Goal: Task Accomplishment & Management: Complete application form

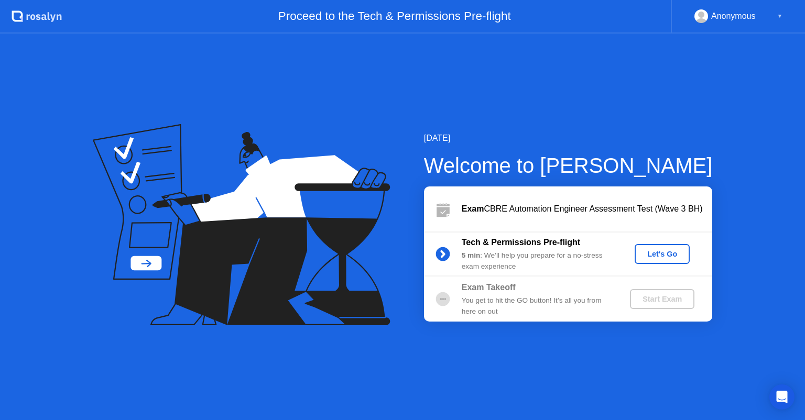
click at [662, 254] on div "Let's Go" at bounding box center [662, 254] width 47 height 8
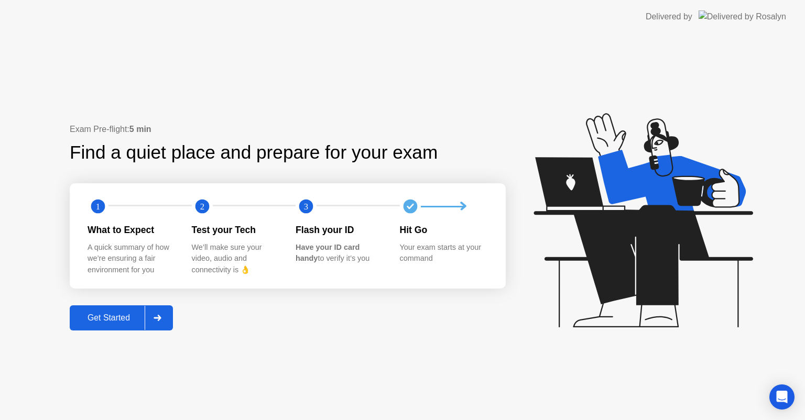
click at [116, 317] on div "Get Started" at bounding box center [109, 317] width 72 height 9
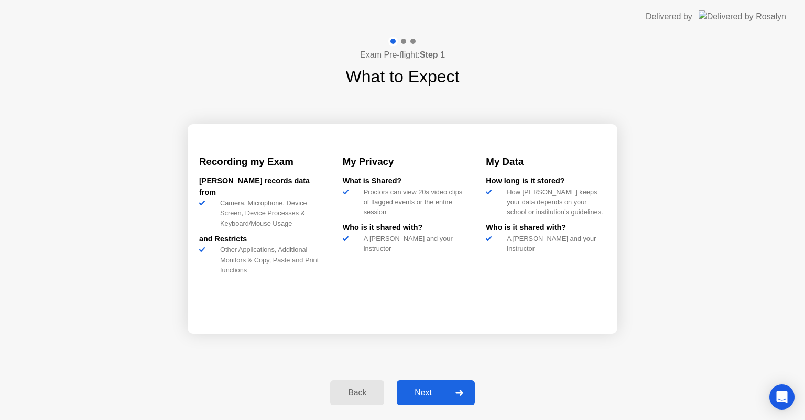
click at [354, 388] on div "Back" at bounding box center [357, 392] width 48 height 9
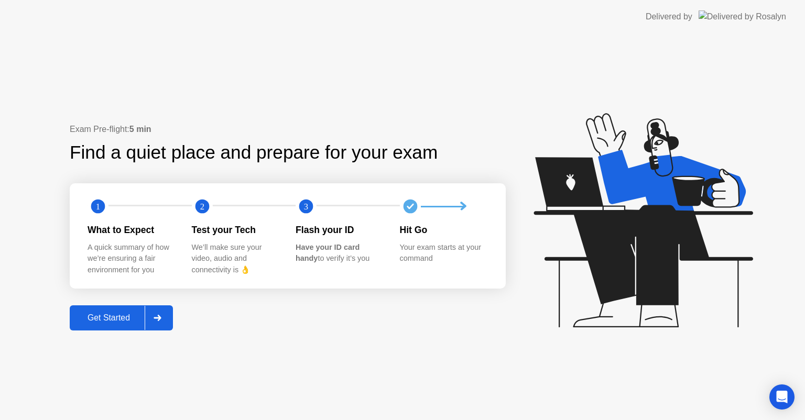
click at [168, 315] on div at bounding box center [157, 318] width 25 height 24
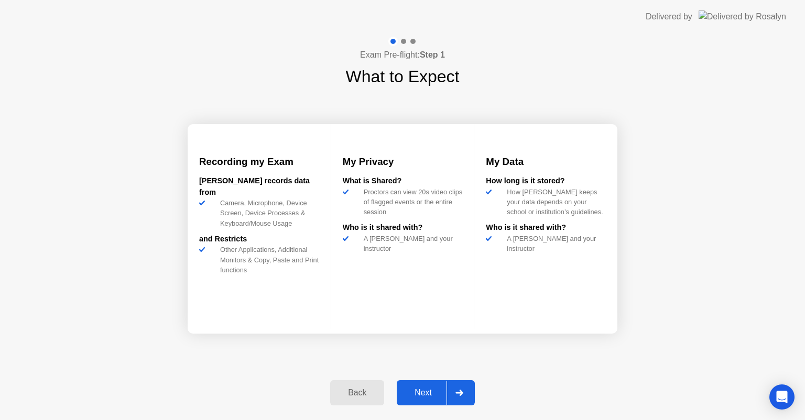
click at [459, 392] on icon at bounding box center [459, 393] width 7 height 6
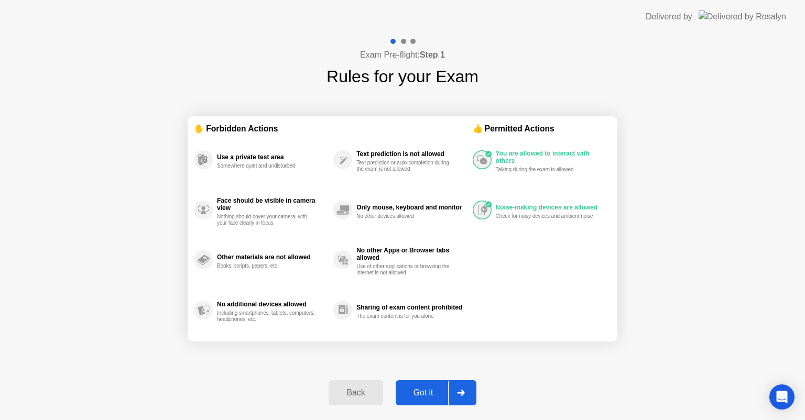
click at [367, 388] on div "Back" at bounding box center [356, 392] width 48 height 9
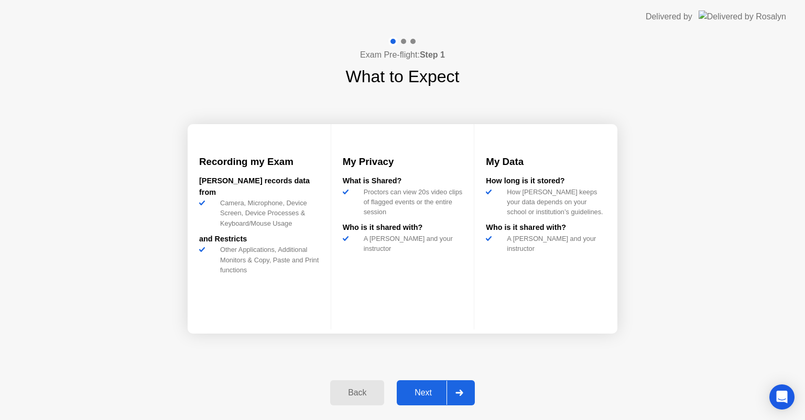
click at [367, 388] on div "Back" at bounding box center [357, 392] width 48 height 9
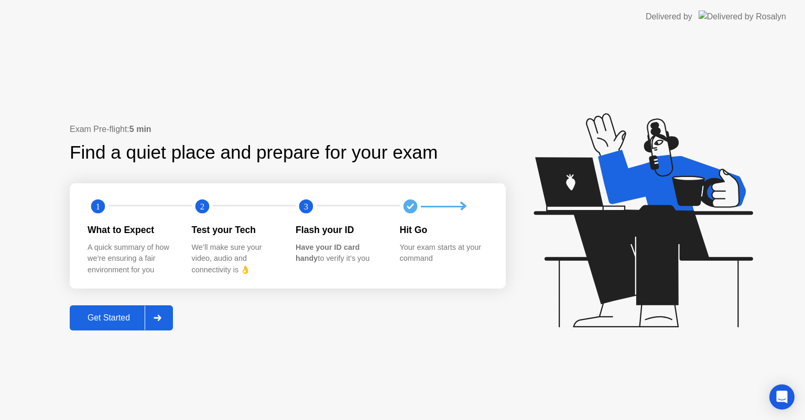
click at [103, 327] on button "Get Started" at bounding box center [121, 318] width 103 height 25
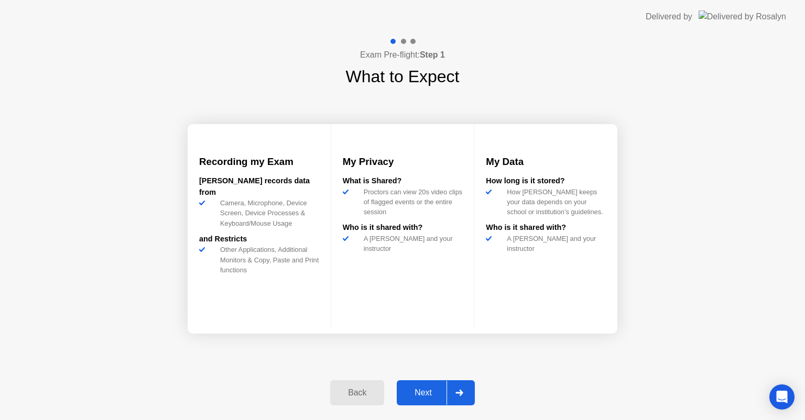
click at [440, 397] on div "Next" at bounding box center [423, 392] width 47 height 9
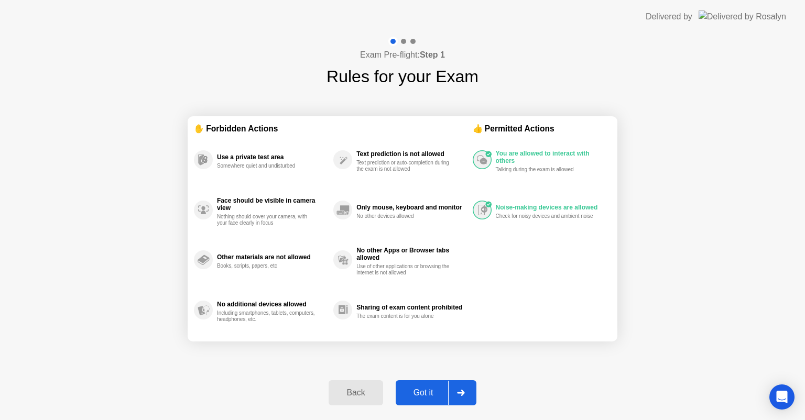
click at [459, 395] on icon at bounding box center [461, 393] width 8 height 6
select select "**********"
select select "*******"
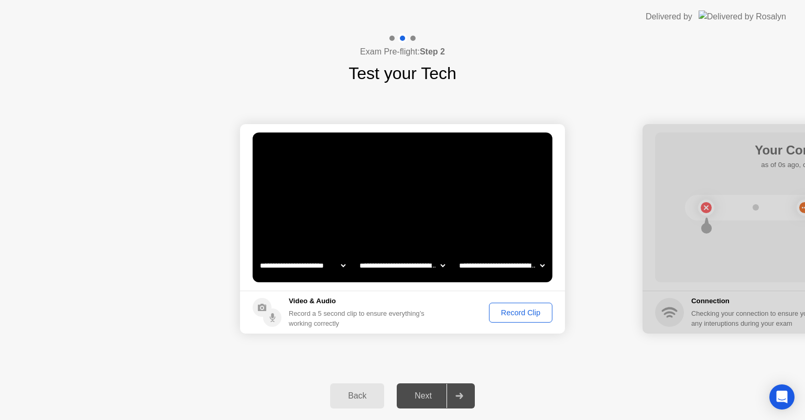
click at [513, 317] on div "Record Clip" at bounding box center [521, 313] width 56 height 8
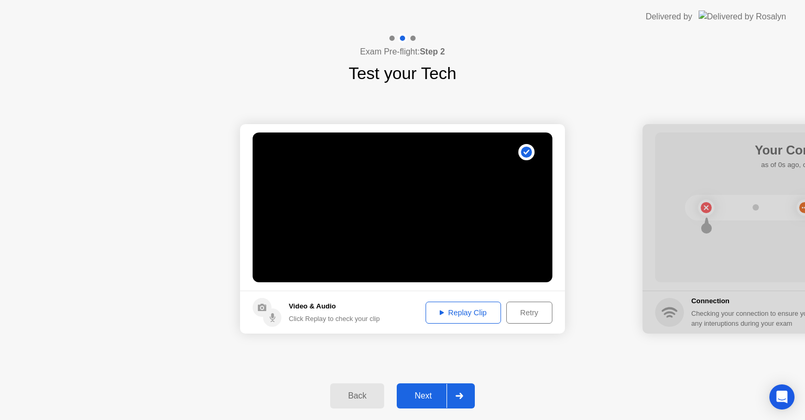
click at [463, 306] on button "Replay Clip" at bounding box center [463, 313] width 75 height 22
click at [441, 313] on icon at bounding box center [442, 312] width 4 height 5
click at [440, 310] on icon at bounding box center [442, 312] width 4 height 5
click at [424, 392] on div "Next" at bounding box center [423, 396] width 47 height 9
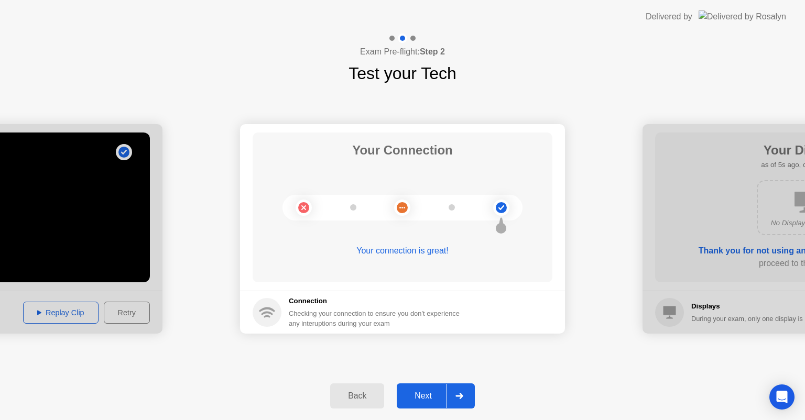
click at [441, 395] on div "Next" at bounding box center [423, 396] width 47 height 9
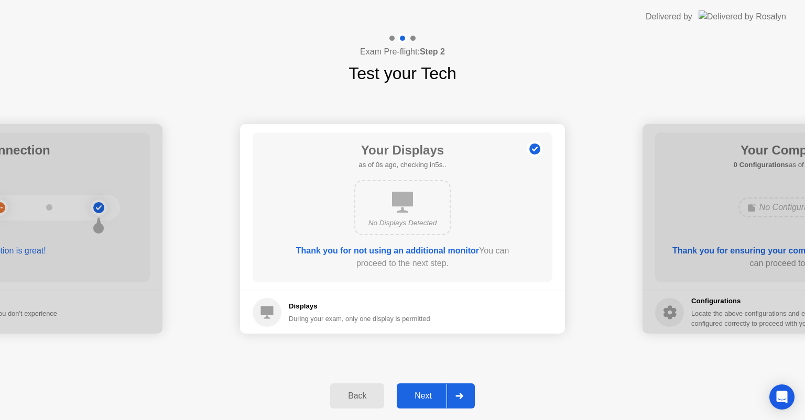
click at [441, 395] on div "Next" at bounding box center [423, 396] width 47 height 9
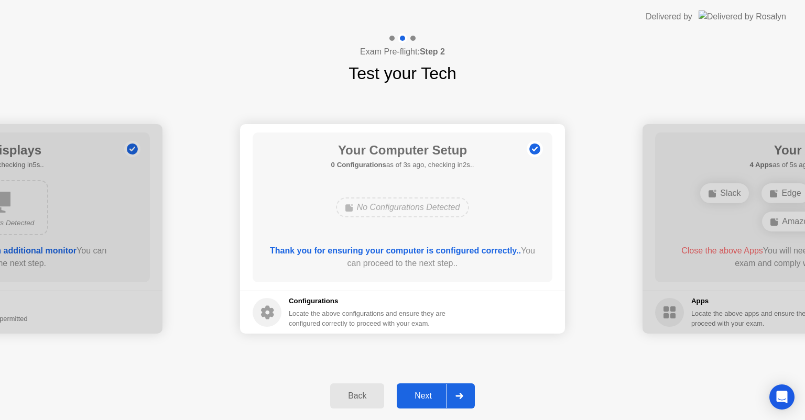
click at [441, 395] on div "Next" at bounding box center [423, 396] width 47 height 9
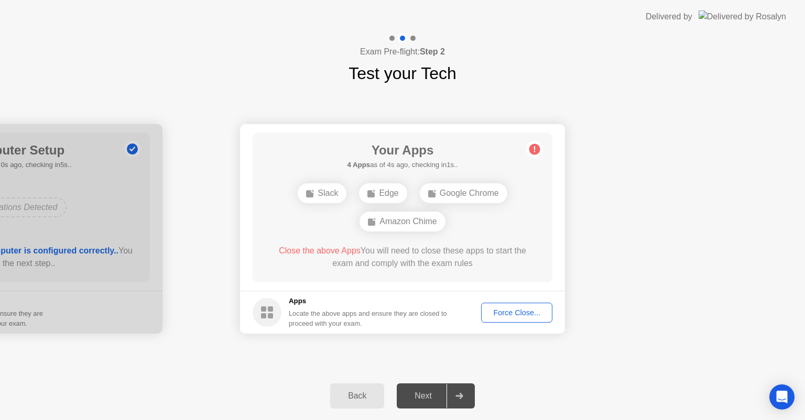
click at [508, 318] on button "Force Close..." at bounding box center [516, 313] width 71 height 20
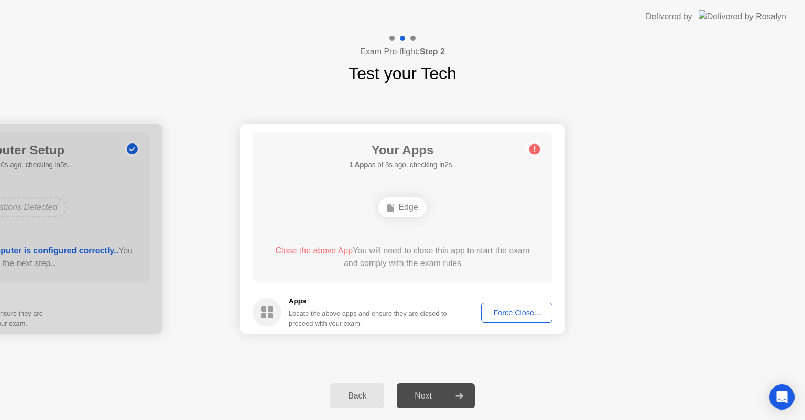
click at [525, 316] on div "Force Close..." at bounding box center [517, 313] width 64 height 8
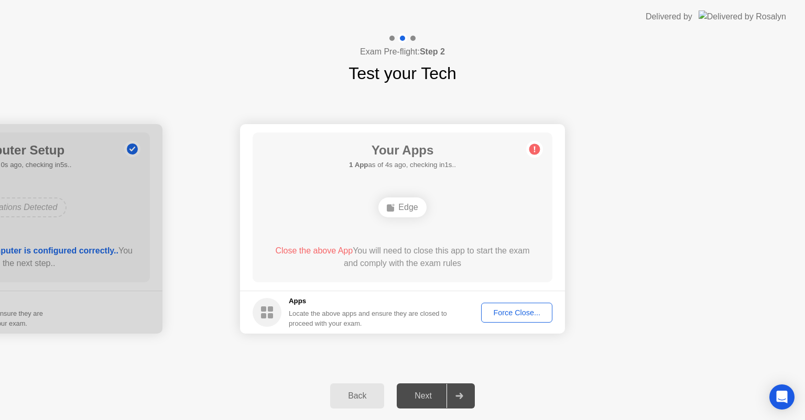
click at [267, 317] on circle at bounding box center [267, 312] width 29 height 29
click at [500, 303] on button "Force Close..." at bounding box center [516, 313] width 71 height 20
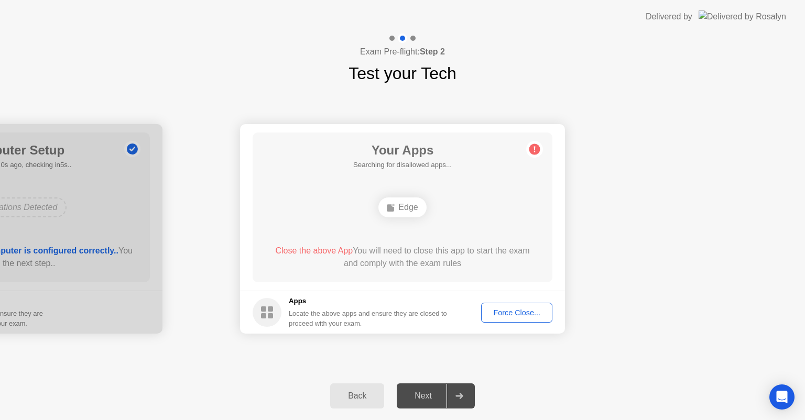
click at [515, 310] on div "Force Close..." at bounding box center [517, 313] width 64 height 8
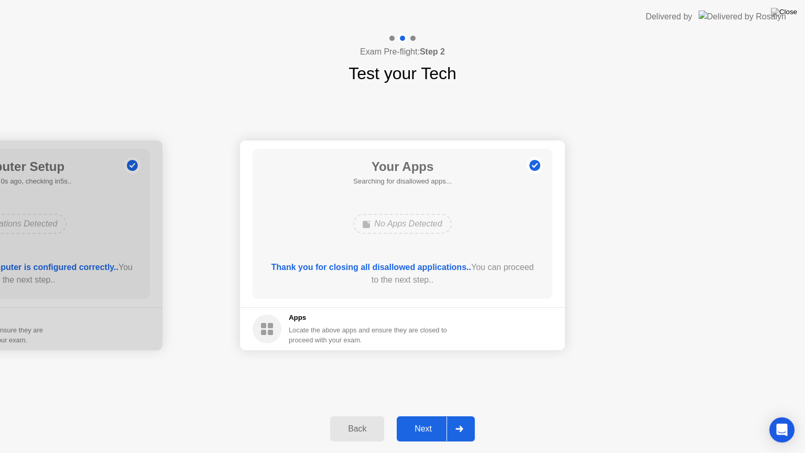
click at [433, 420] on div "Next" at bounding box center [423, 428] width 47 height 9
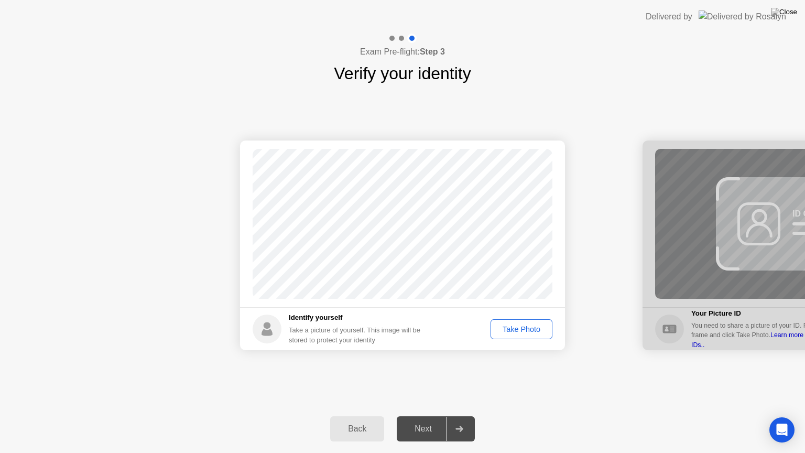
click at [525, 332] on div "Take Photo" at bounding box center [521, 329] width 55 height 8
click at [525, 332] on div "Retake" at bounding box center [528, 329] width 41 height 8
click at [525, 332] on div "Take Photo" at bounding box center [521, 329] width 55 height 8
click at [525, 332] on div "Retake" at bounding box center [528, 329] width 41 height 8
click at [525, 332] on div "Take Photo" at bounding box center [521, 329] width 55 height 8
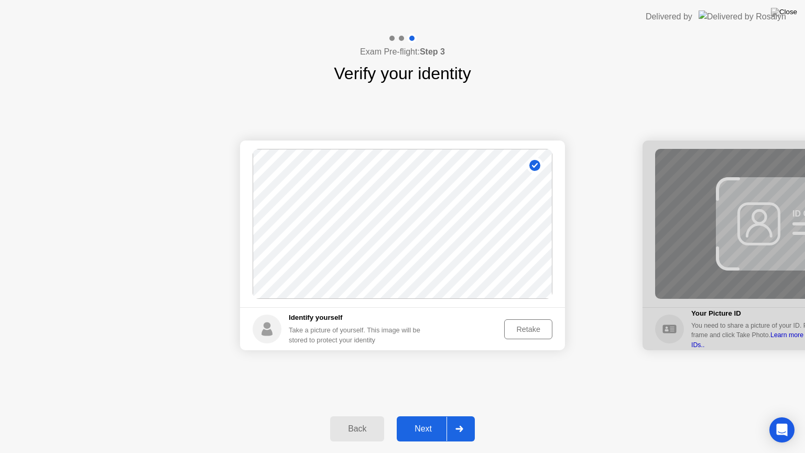
click at [426, 420] on div "Next" at bounding box center [423, 428] width 47 height 9
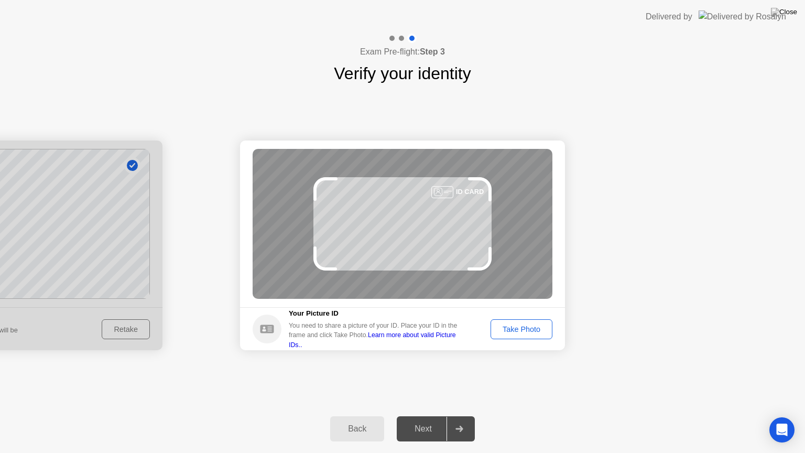
click at [532, 327] on div "Take Photo" at bounding box center [521, 329] width 55 height 8
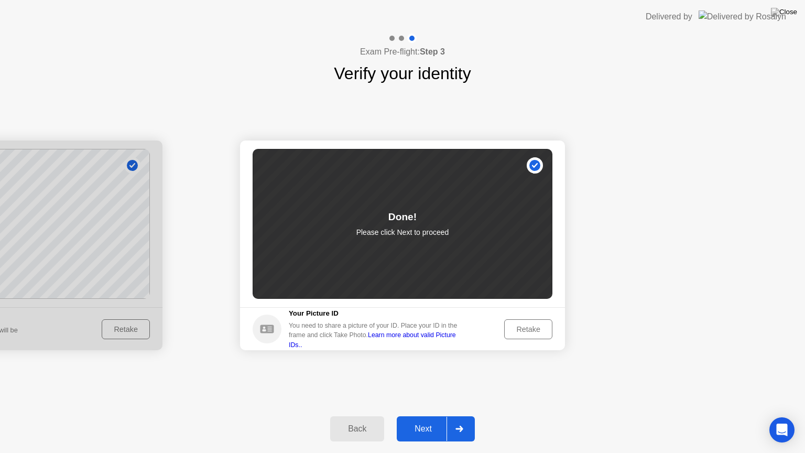
click at [427, 420] on button "Next" at bounding box center [436, 428] width 78 height 25
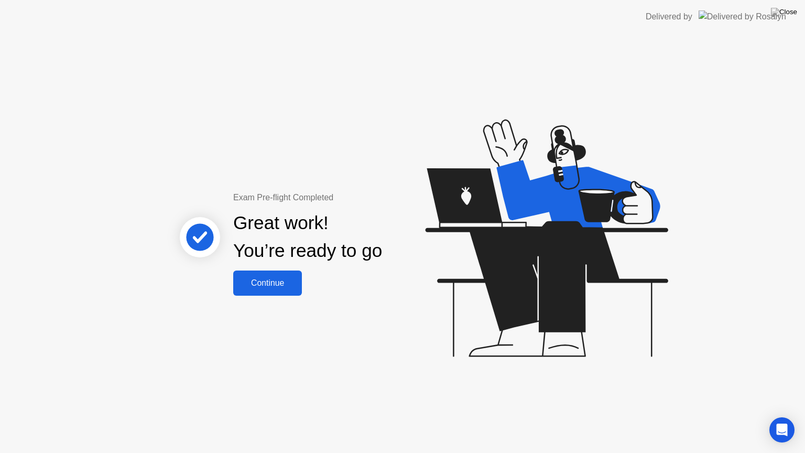
click at [262, 283] on div "Continue" at bounding box center [267, 282] width 62 height 9
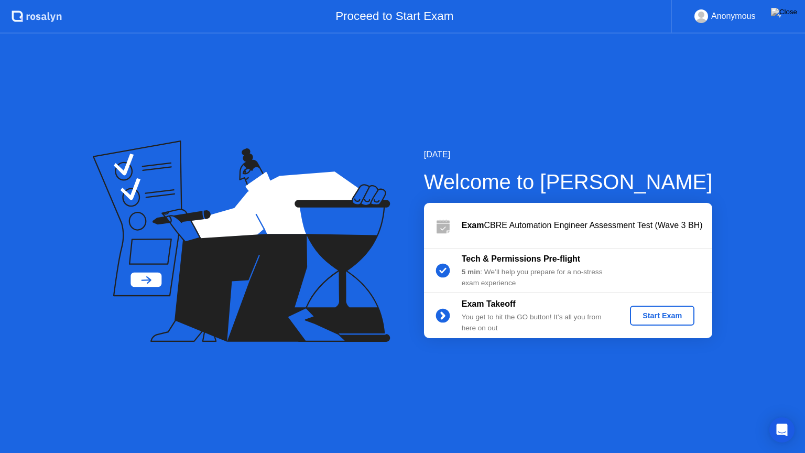
click at [661, 316] on div "Start Exam" at bounding box center [662, 315] width 56 height 8
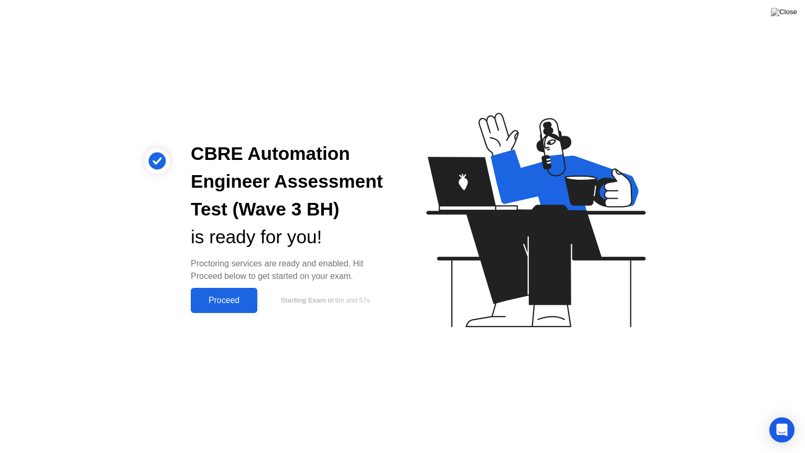
click at [230, 307] on button "Proceed" at bounding box center [224, 300] width 67 height 25
